Goal: Transaction & Acquisition: Obtain resource

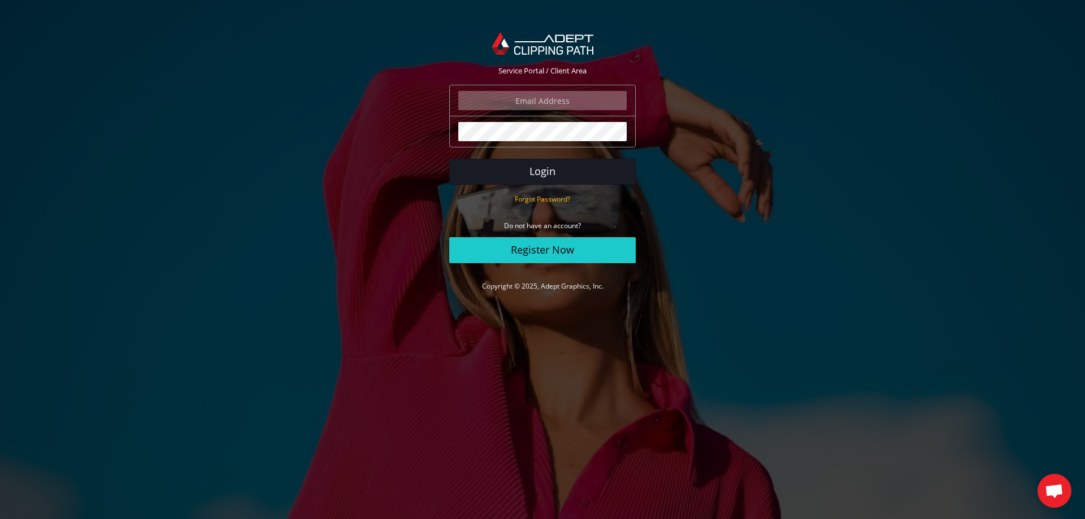
type input "angelo@eurotapis.be"
click at [562, 179] on button "Login" at bounding box center [542, 172] width 186 height 26
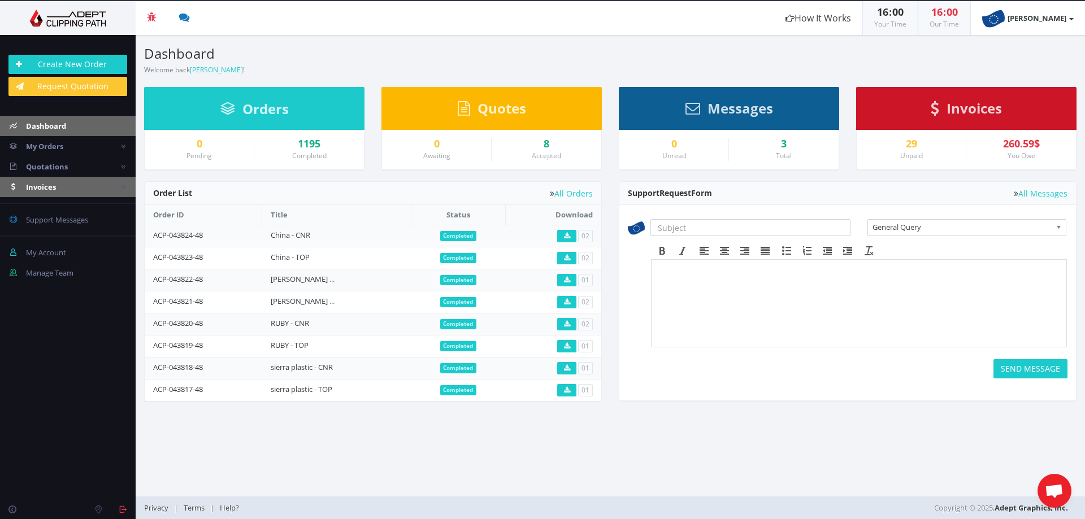
click at [69, 188] on link "Invoices" at bounding box center [68, 187] width 136 height 20
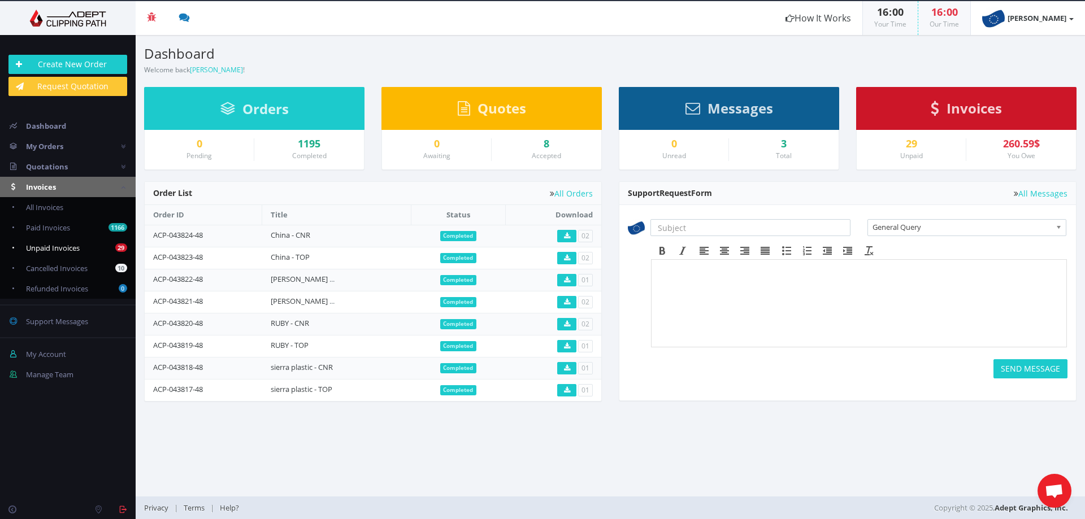
click at [95, 251] on link "29 Unpaid Invoices" at bounding box center [68, 248] width 136 height 20
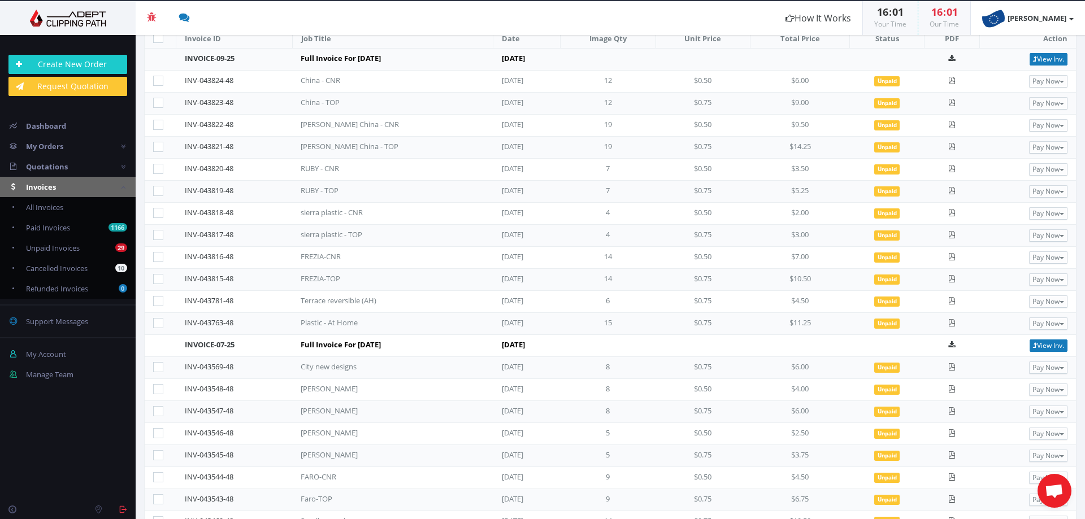
scroll to position [172, 0]
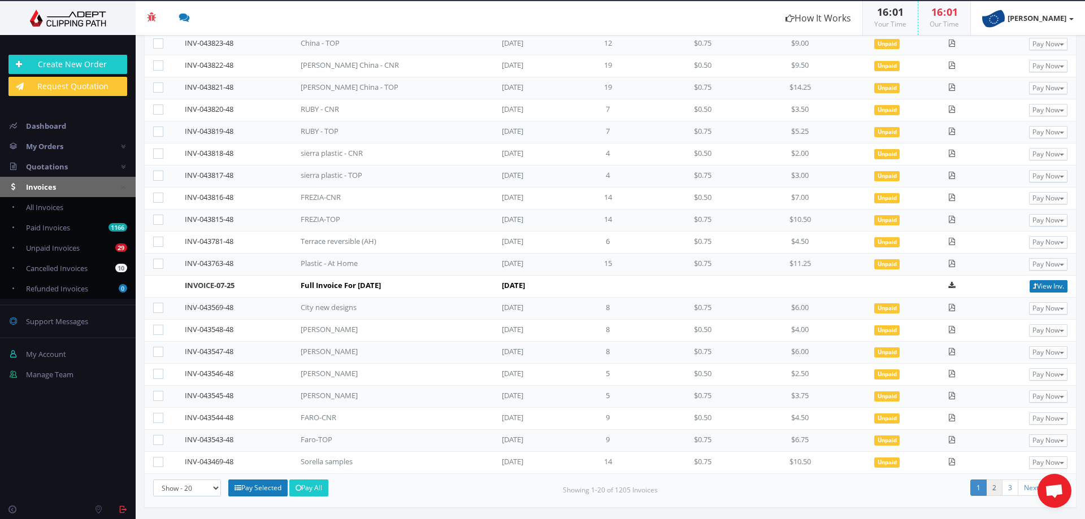
click at [986, 487] on link "2" at bounding box center [994, 488] width 16 height 16
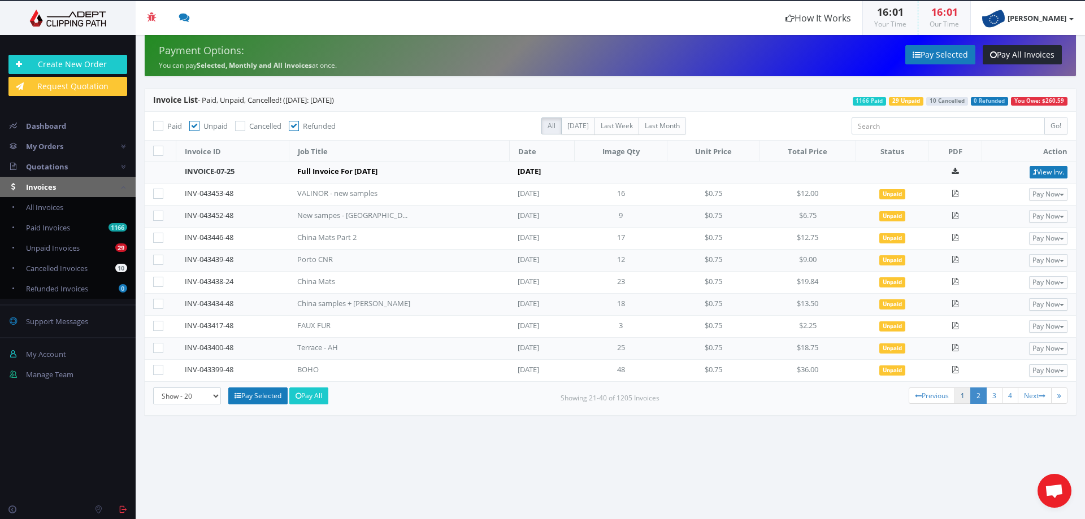
click at [964, 393] on link "1" at bounding box center [962, 395] width 16 height 16
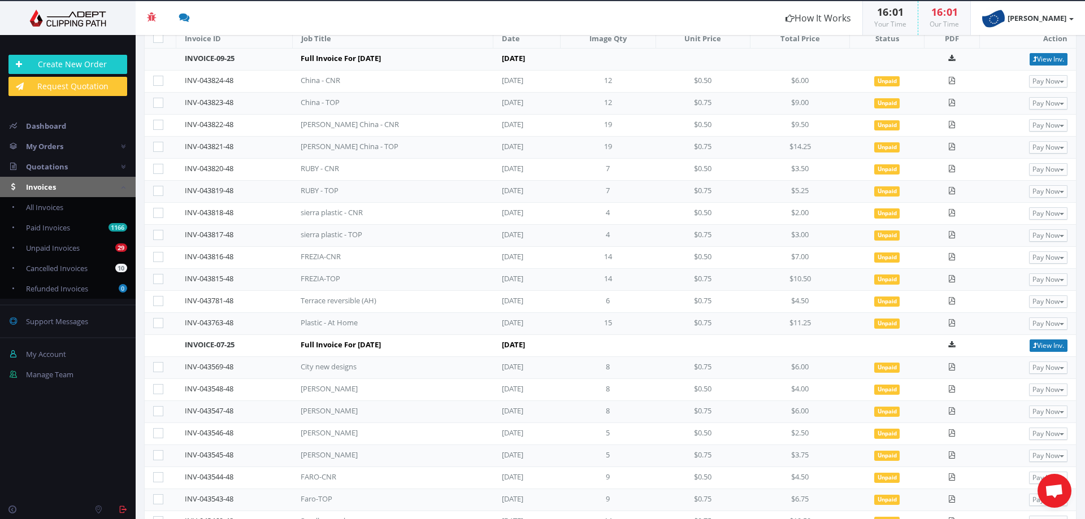
scroll to position [172, 0]
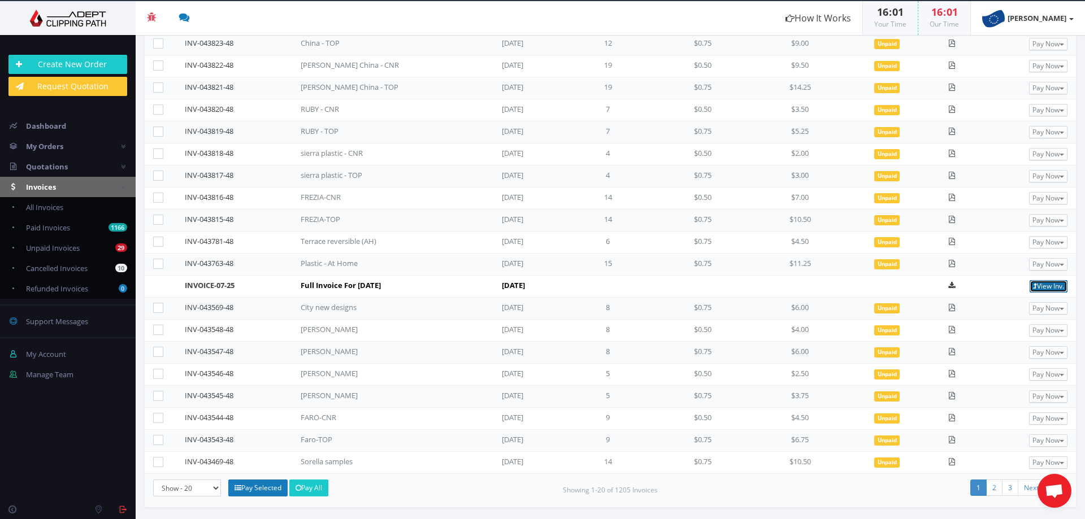
click at [1039, 287] on link "View Inv." at bounding box center [1048, 286] width 38 height 12
click at [990, 488] on link "2" at bounding box center [994, 488] width 16 height 16
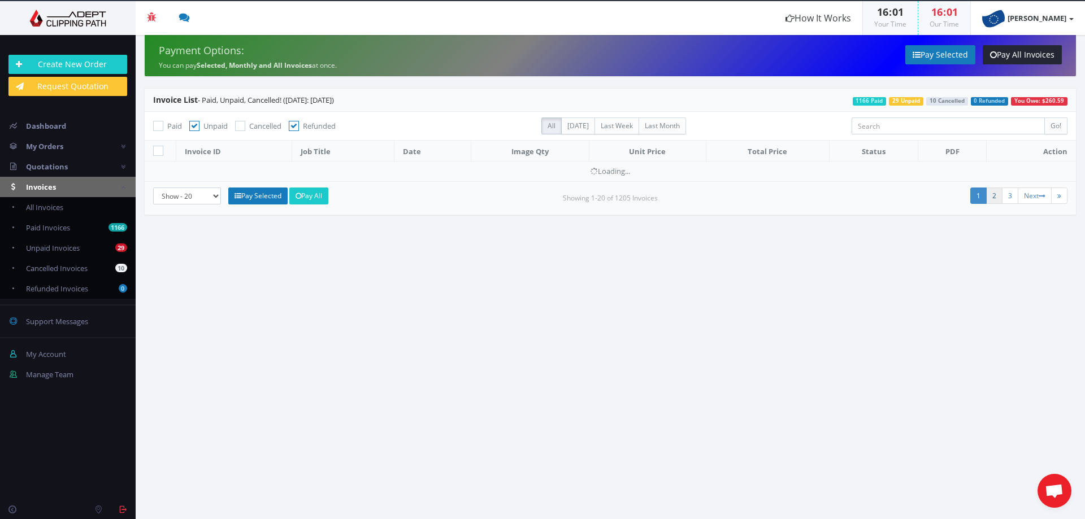
scroll to position [0, 0]
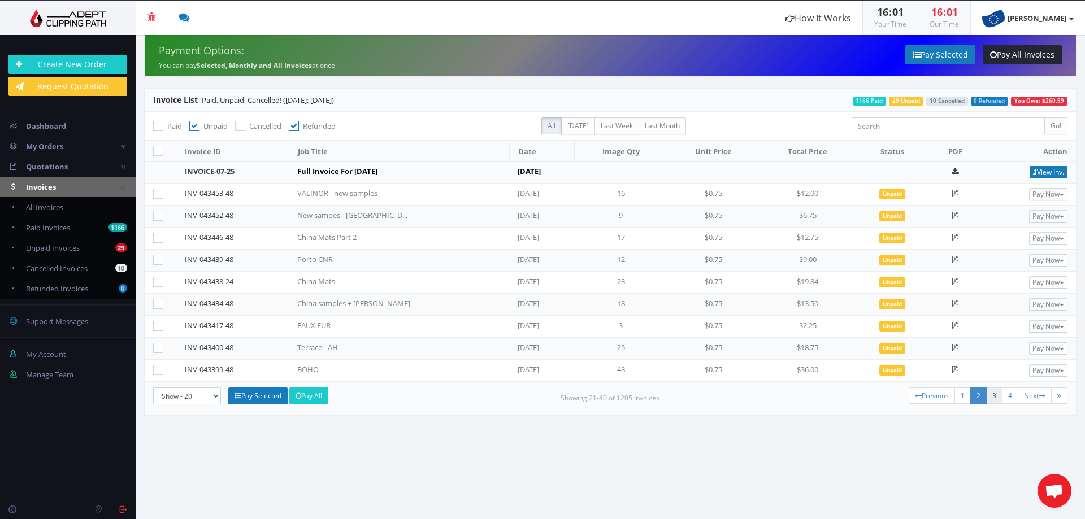
click at [992, 395] on link "3" at bounding box center [994, 395] width 16 height 16
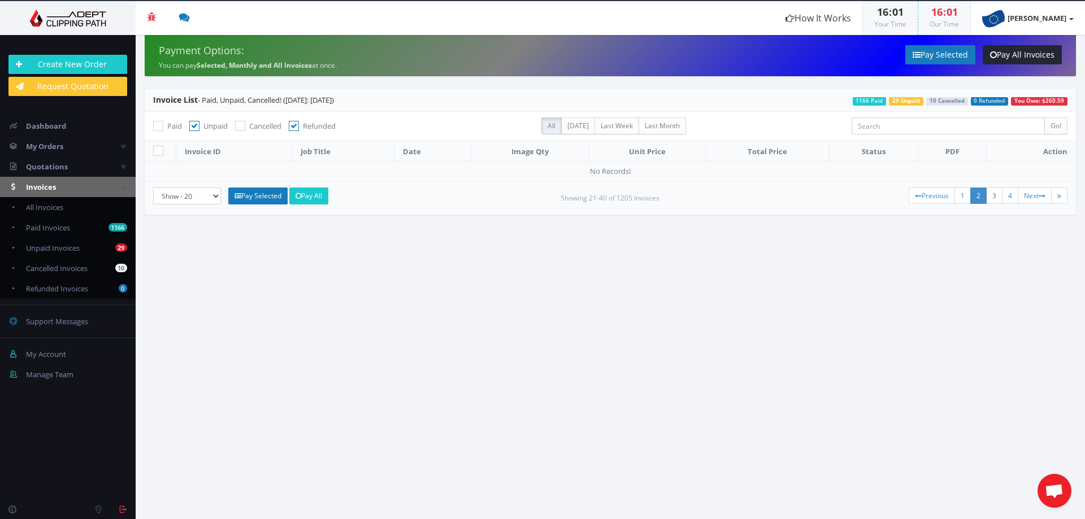
click at [971, 195] on link "2" at bounding box center [978, 196] width 16 height 16
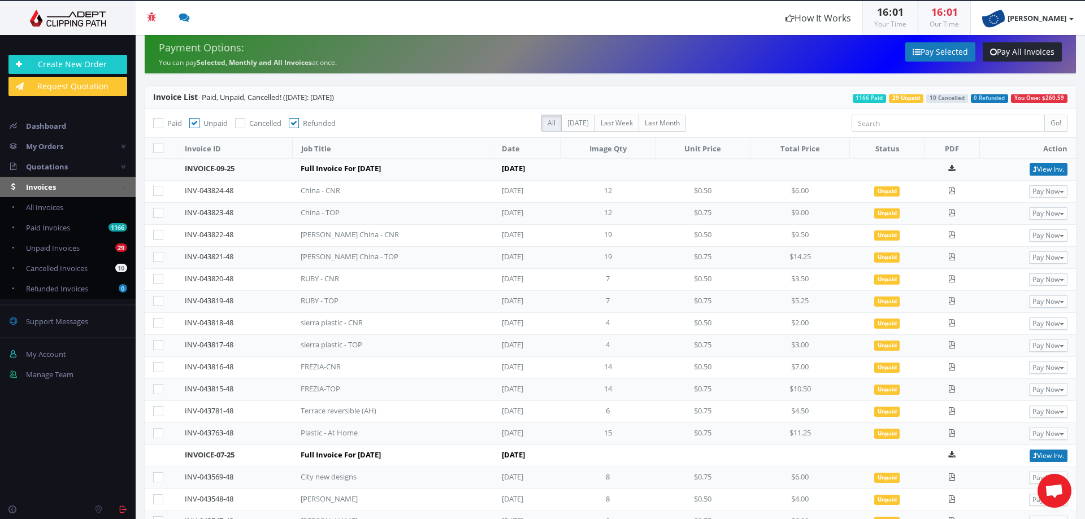
scroll to position [172, 0]
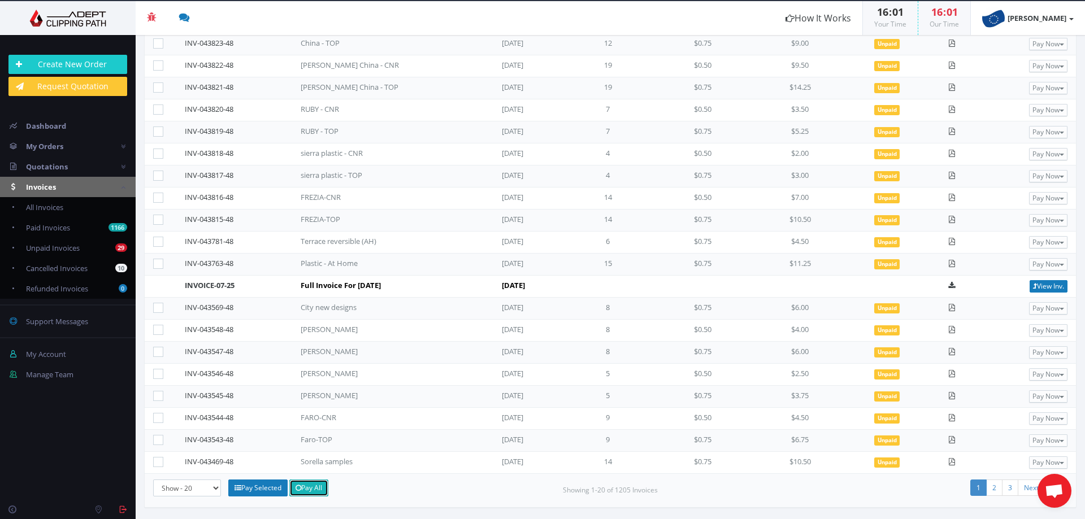
click at [317, 490] on link "Pay All" at bounding box center [308, 488] width 39 height 17
click at [990, 491] on link "2" at bounding box center [994, 488] width 16 height 16
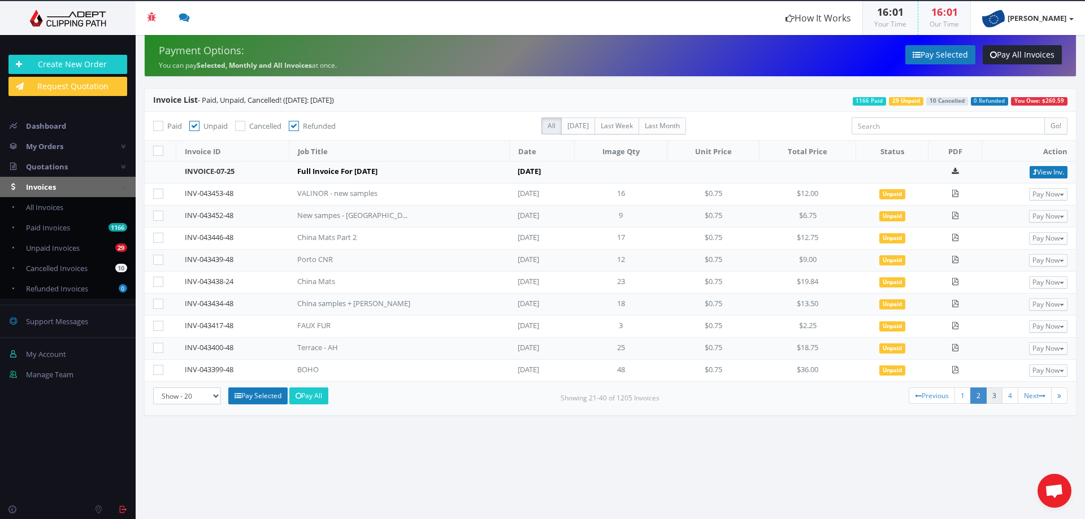
click at [990, 394] on link "3" at bounding box center [994, 395] width 16 height 16
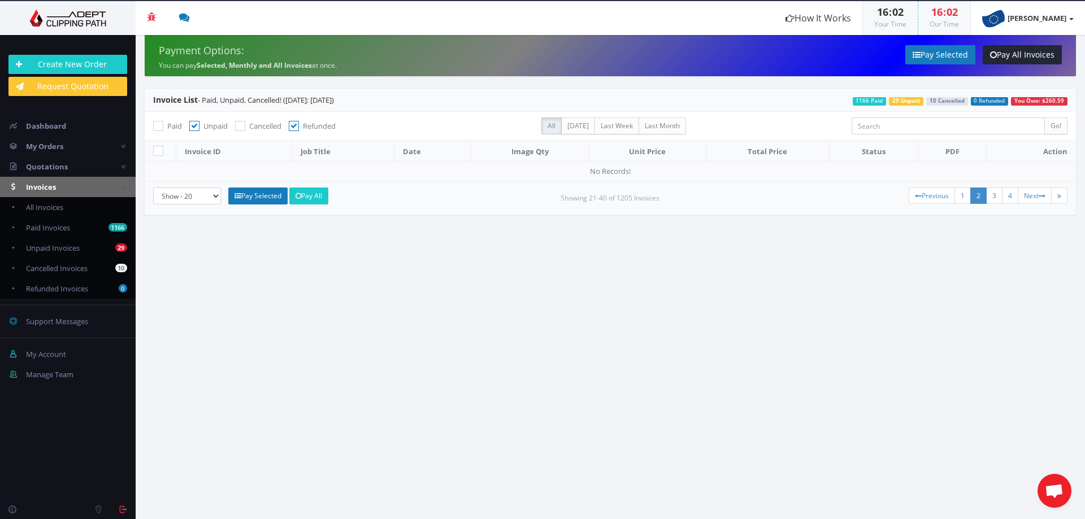
click at [973, 198] on link "2" at bounding box center [978, 196] width 16 height 16
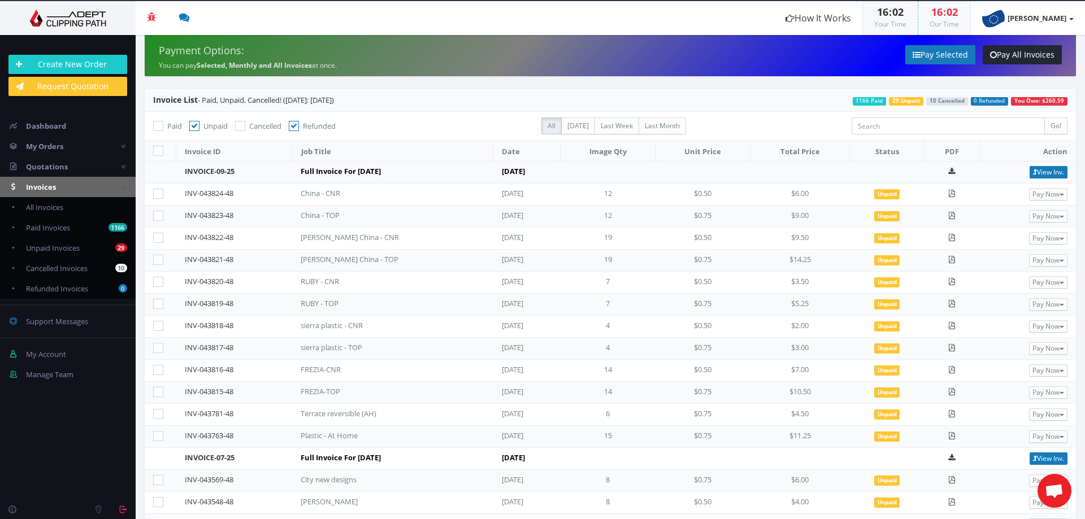
scroll to position [172, 0]
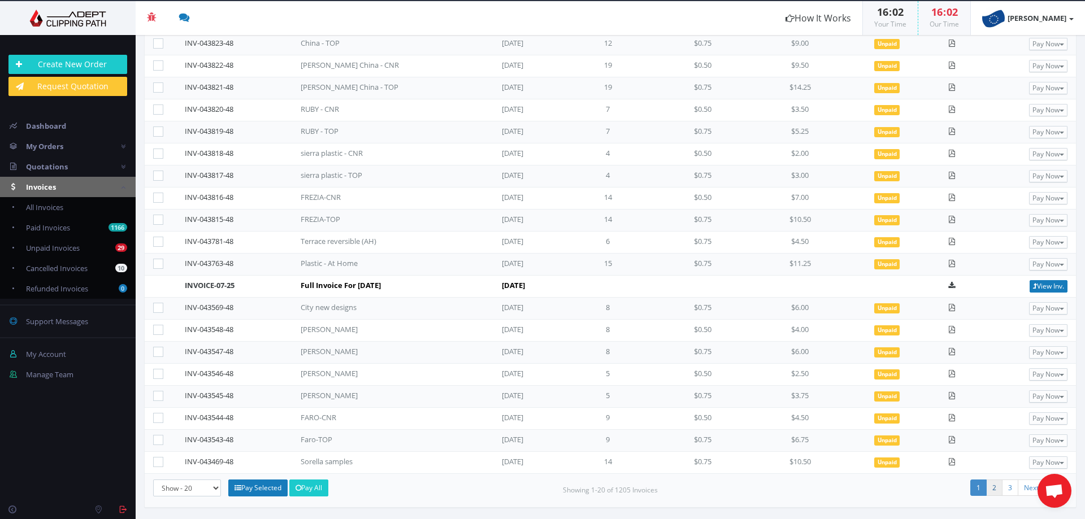
click at [987, 490] on link "2" at bounding box center [994, 488] width 16 height 16
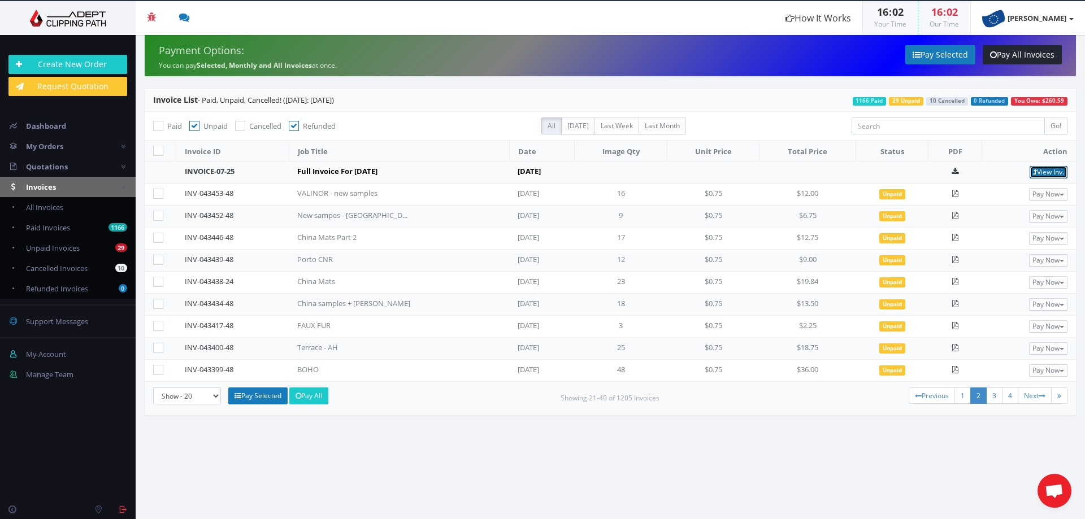
click at [1038, 169] on link "View Inv." at bounding box center [1048, 172] width 38 height 12
click at [961, 395] on link "1" at bounding box center [962, 395] width 16 height 16
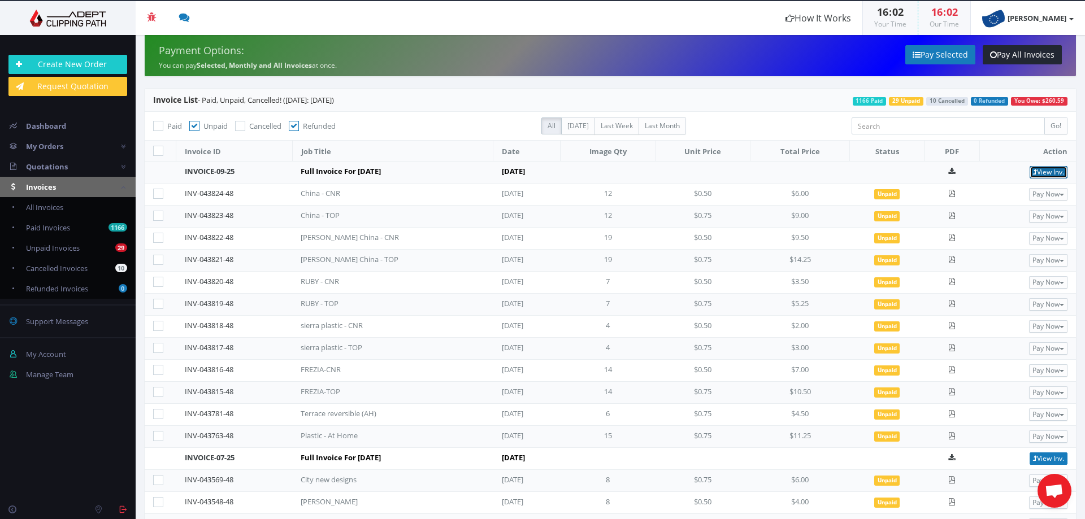
click at [1043, 176] on link "View Inv." at bounding box center [1048, 172] width 38 height 12
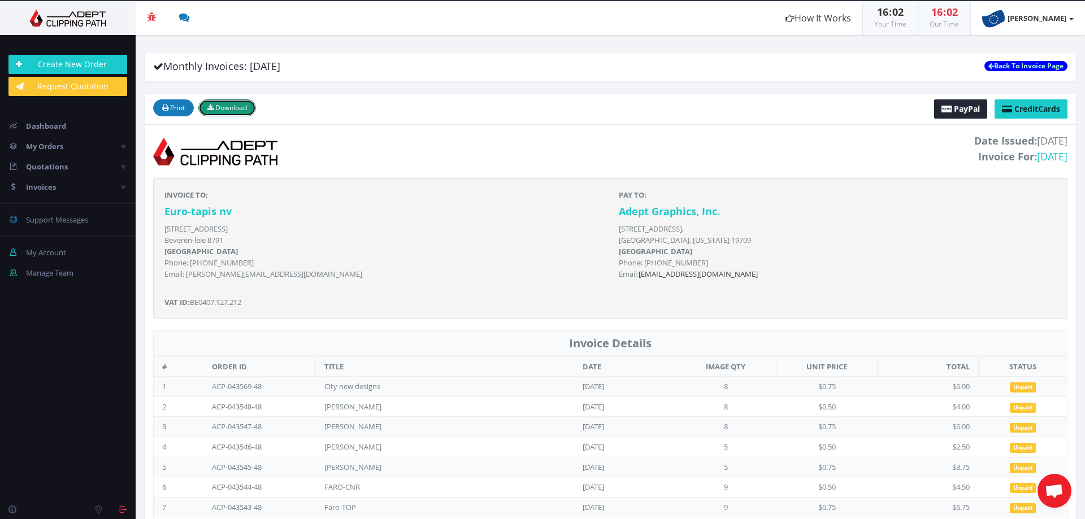
click at [219, 114] on button "Download" at bounding box center [227, 107] width 58 height 17
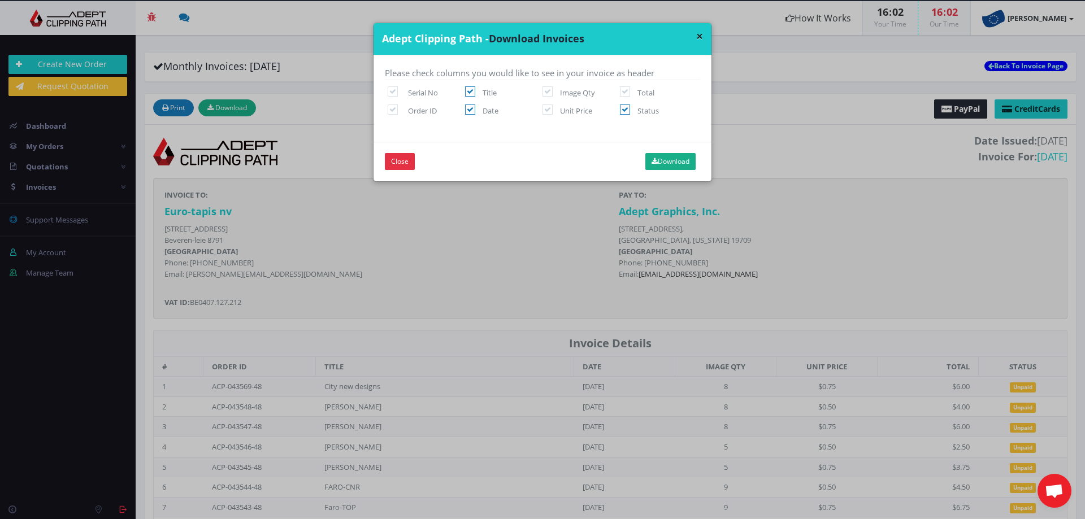
click at [616, 155] on div "Close Download" at bounding box center [542, 162] width 338 height 40
click at [668, 161] on button "Download" at bounding box center [670, 161] width 50 height 17
click at [696, 36] on button "×" at bounding box center [699, 37] width 7 height 12
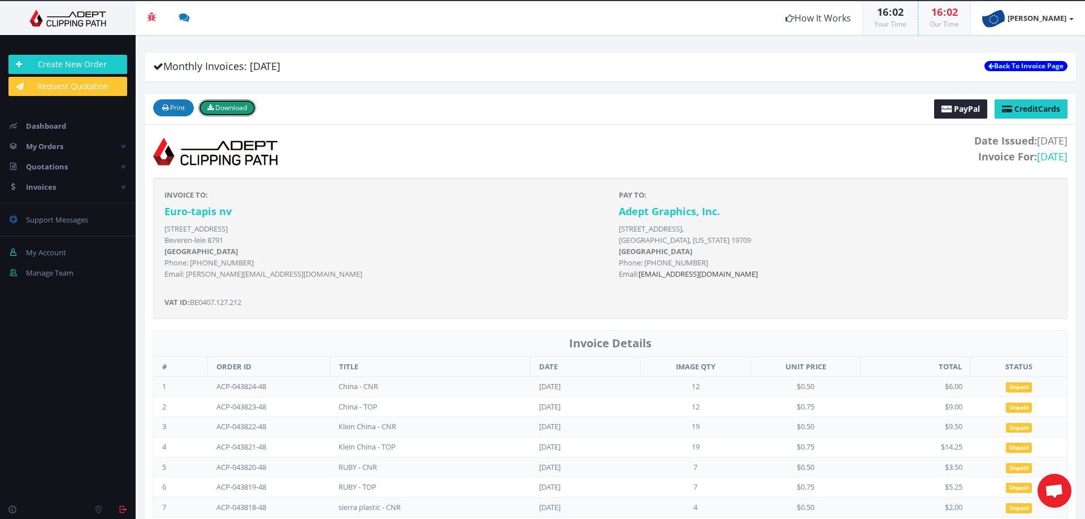
click at [226, 110] on span "Download" at bounding box center [231, 108] width 32 height 10
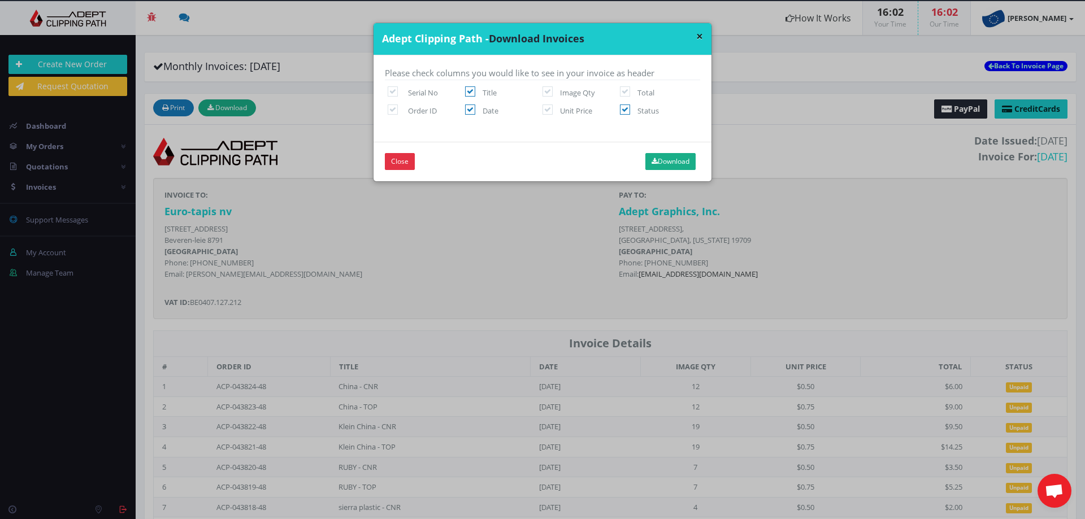
click at [153, 101] on div "× Adept Clipping Path - Download Invoices Please check columns you would like t…" at bounding box center [542, 259] width 1085 height 519
click at [176, 107] on div "× Adept Clipping Path - Download Invoices Please check columns you would like t…" at bounding box center [542, 259] width 1085 height 519
click at [407, 167] on button "Close" at bounding box center [400, 161] width 30 height 17
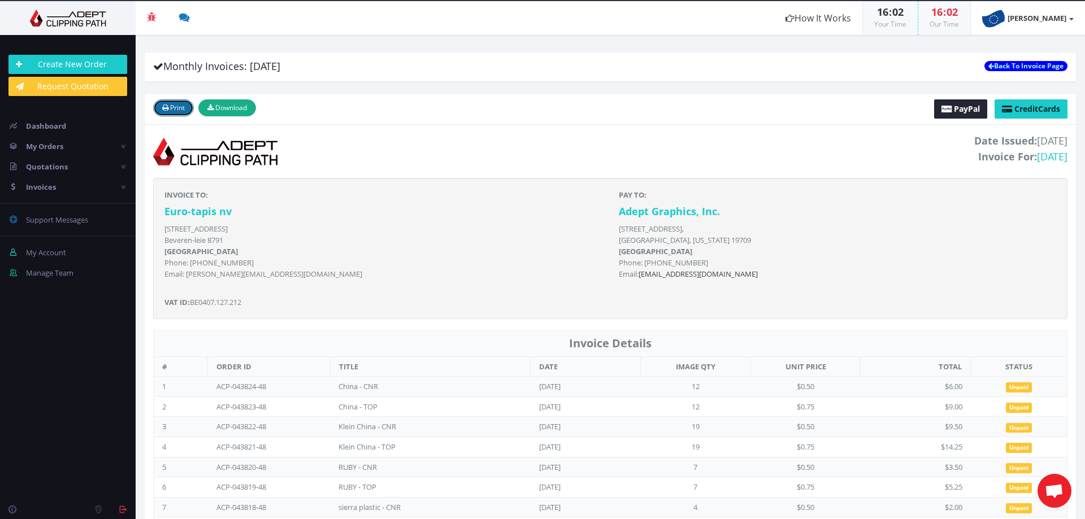
click at [171, 103] on span "Print" at bounding box center [177, 108] width 15 height 10
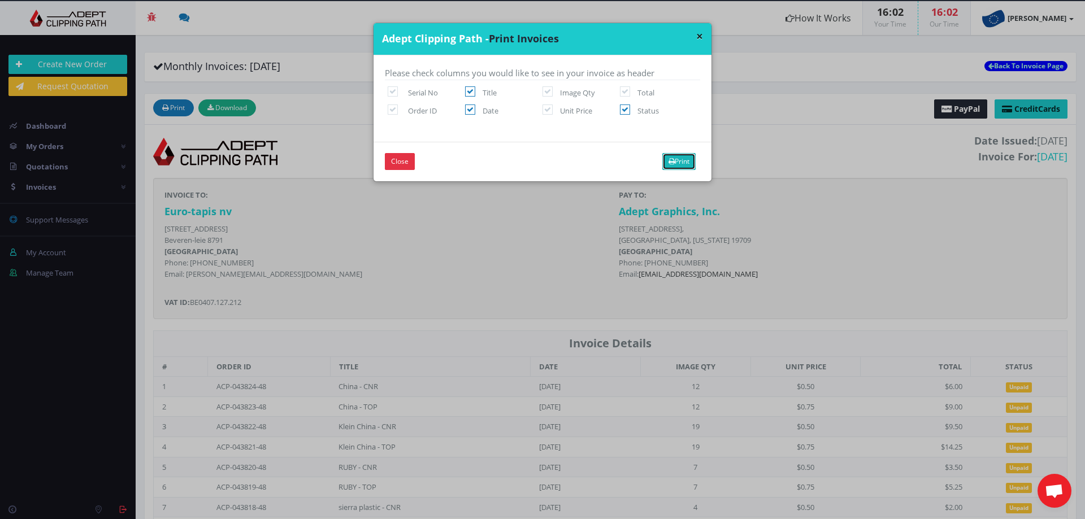
click at [682, 161] on button "Print" at bounding box center [678, 161] width 33 height 17
click at [678, 158] on button "Print" at bounding box center [678, 161] width 33 height 17
click at [698, 31] on button "×" at bounding box center [699, 37] width 7 height 12
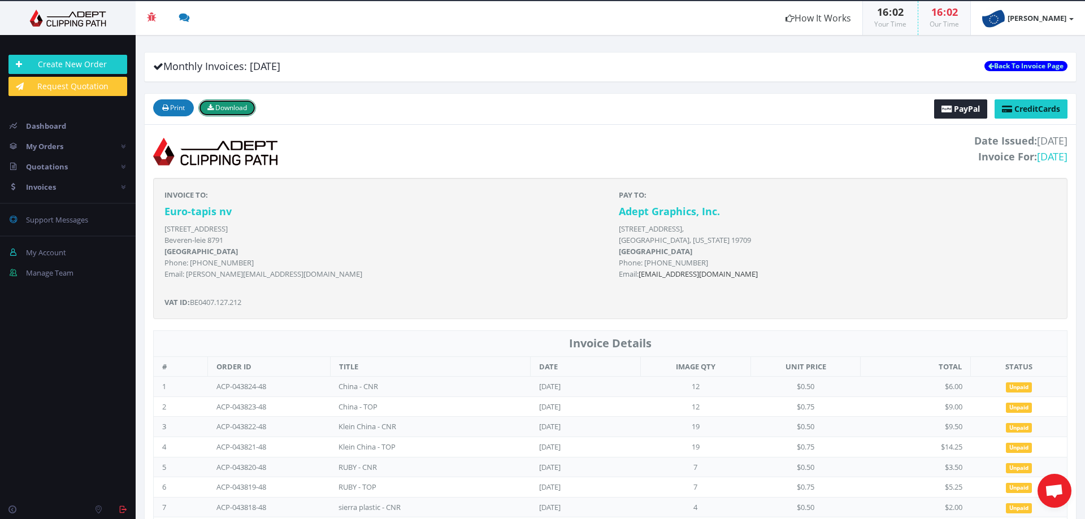
click at [234, 110] on span "Download" at bounding box center [231, 108] width 32 height 10
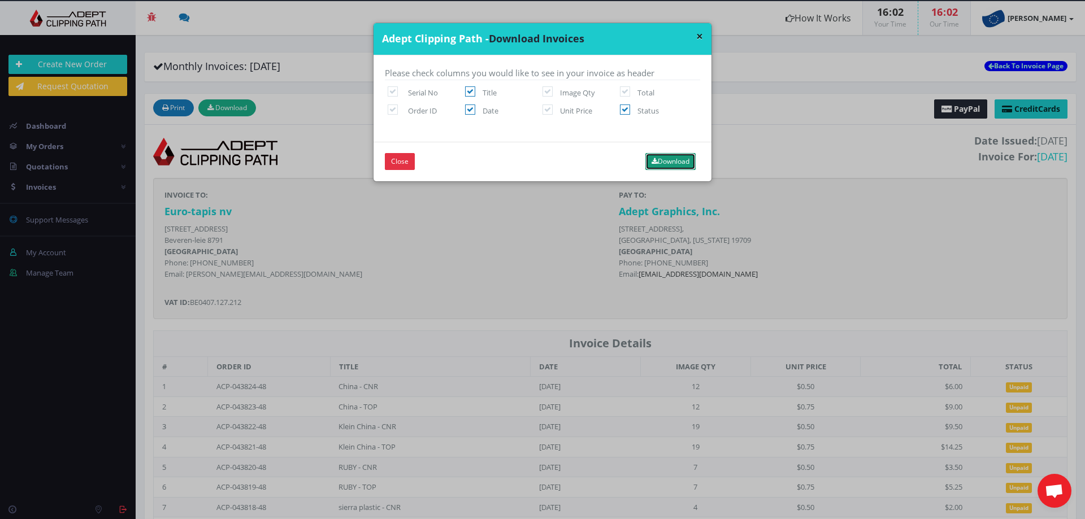
click at [682, 156] on button "Download" at bounding box center [670, 161] width 50 height 17
click at [696, 33] on button "×" at bounding box center [699, 37] width 7 height 12
